Goal: Contribute content: Contribute content

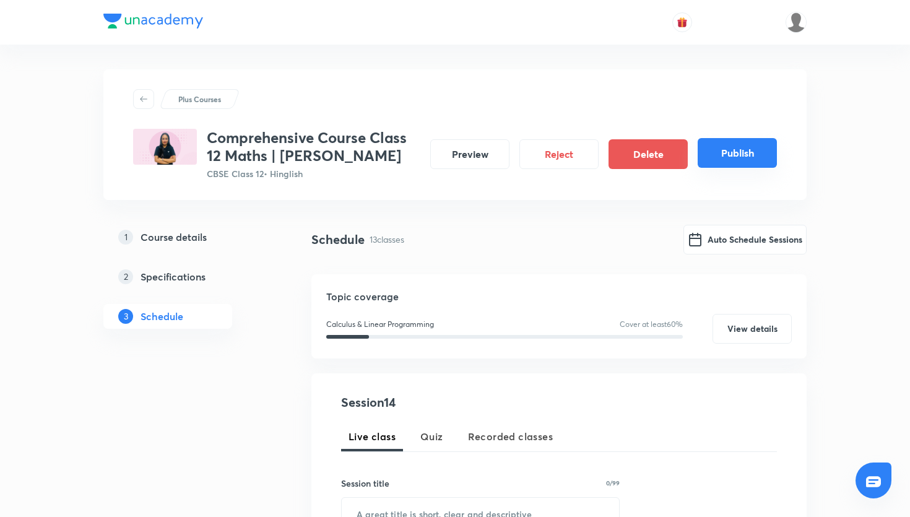
click at [563, 142] on button "Publish" at bounding box center [737, 153] width 79 height 30
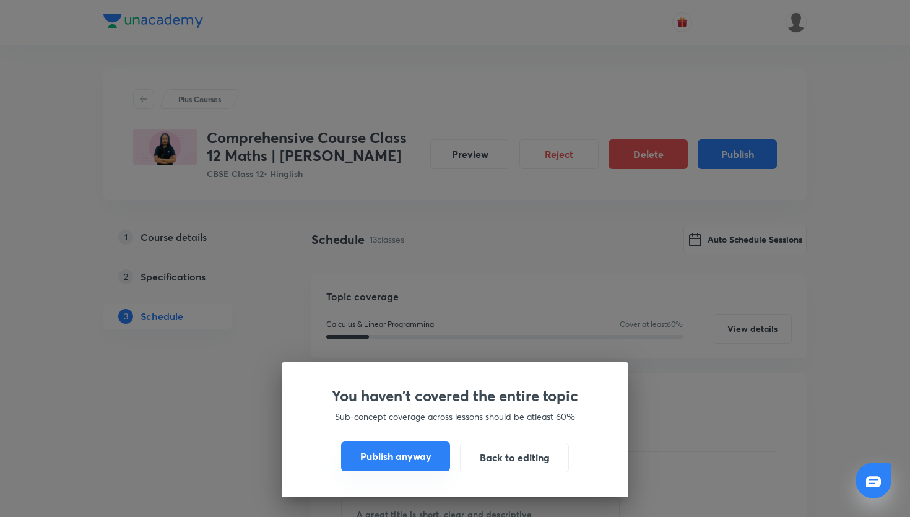
click at [435, 444] on button "Publish anyway" at bounding box center [395, 456] width 109 height 30
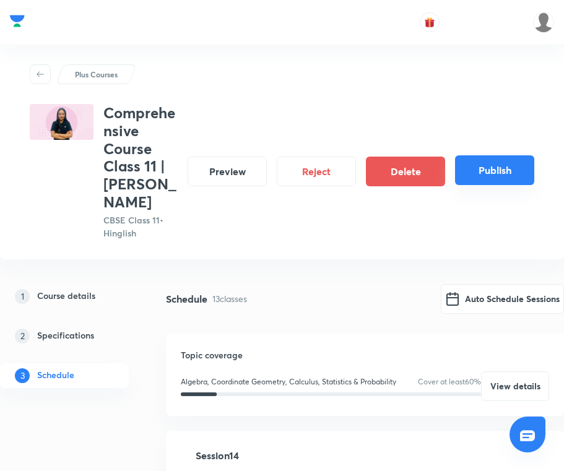
click at [487, 174] on button "Publish" at bounding box center [494, 170] width 79 height 30
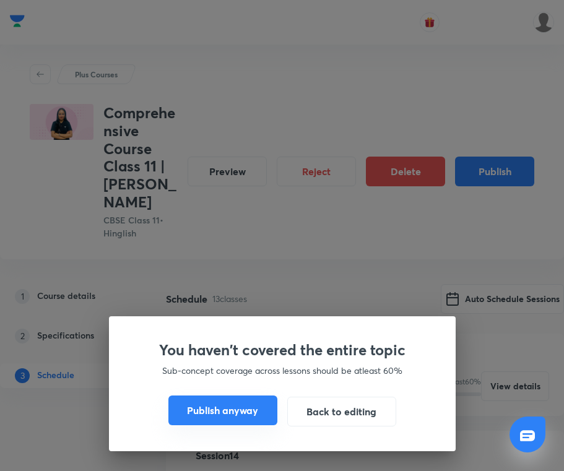
click at [250, 405] on button "Publish anyway" at bounding box center [222, 411] width 109 height 30
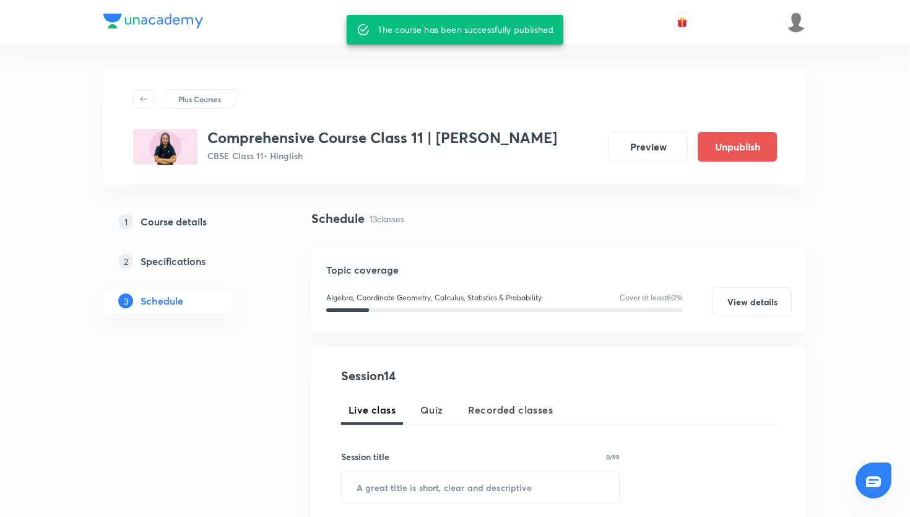
click at [389, 103] on div "Plus Courses" at bounding box center [455, 99] width 644 height 20
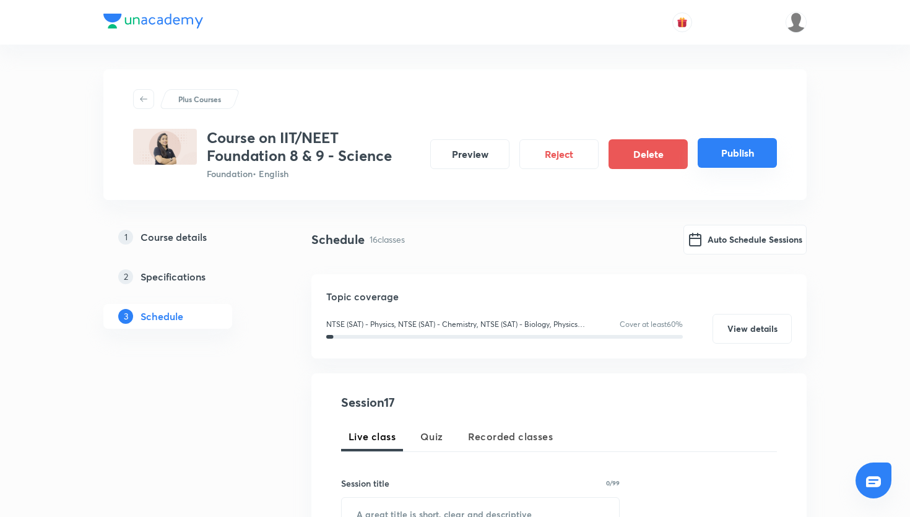
click at [758, 162] on button "Publish" at bounding box center [737, 153] width 79 height 30
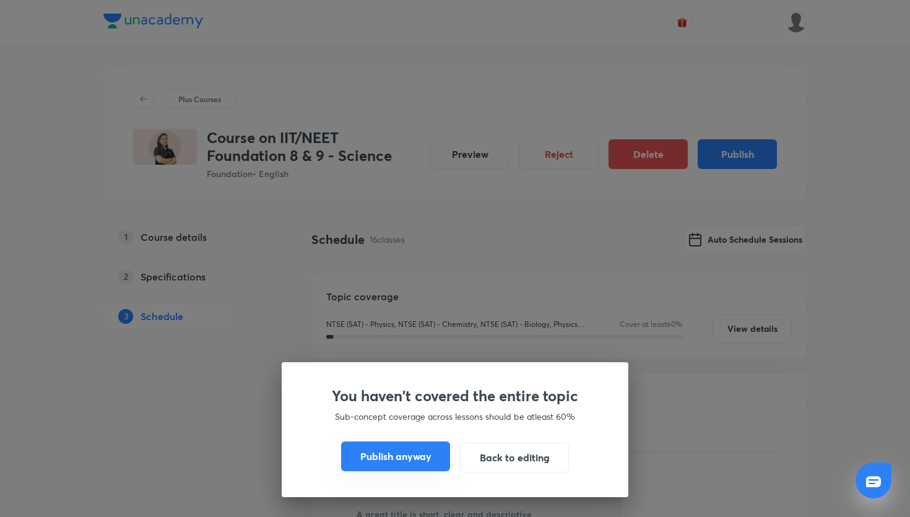
click at [427, 448] on button "Publish anyway" at bounding box center [395, 456] width 109 height 30
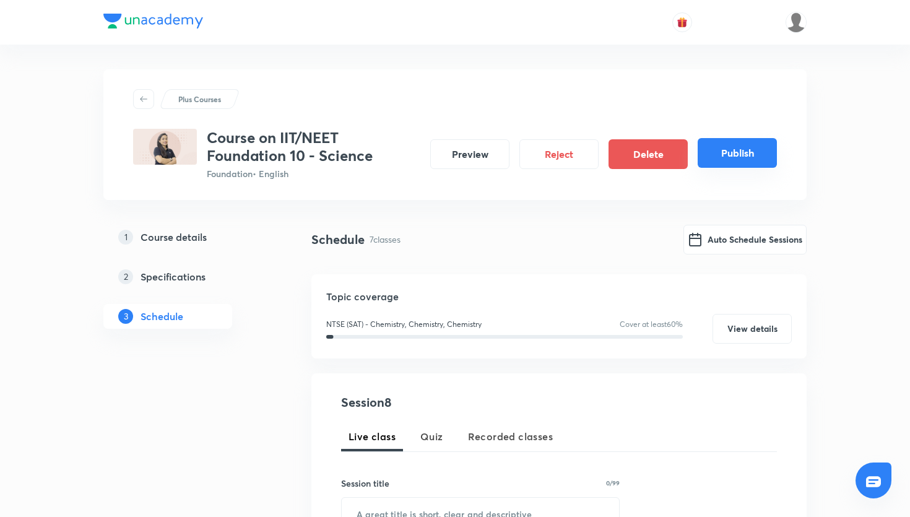
click at [722, 158] on button "Publish" at bounding box center [737, 153] width 79 height 30
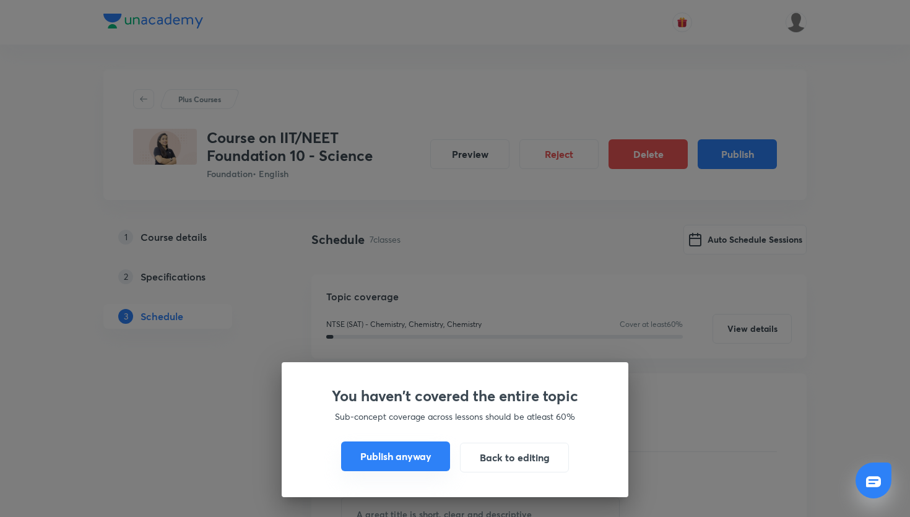
click at [384, 464] on button "Publish anyway" at bounding box center [395, 456] width 109 height 30
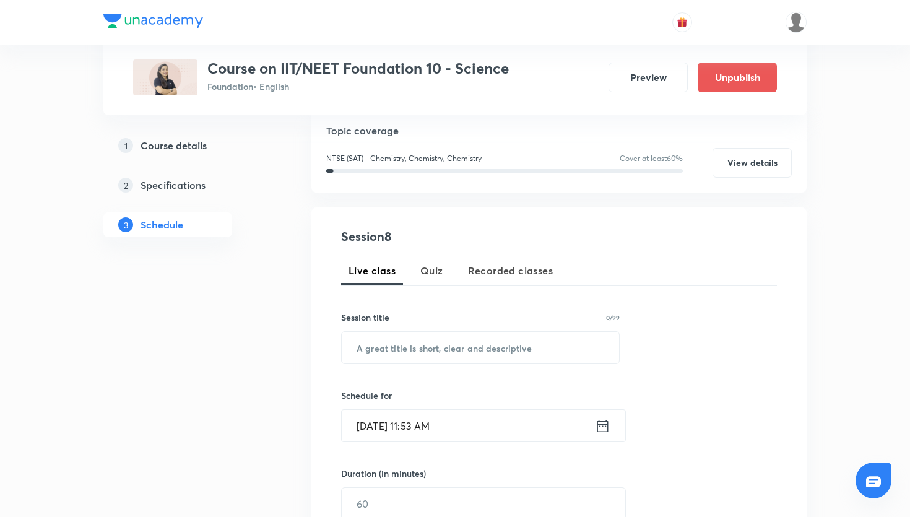
scroll to position [150, 0]
